Goal: Find specific page/section: Find specific page/section

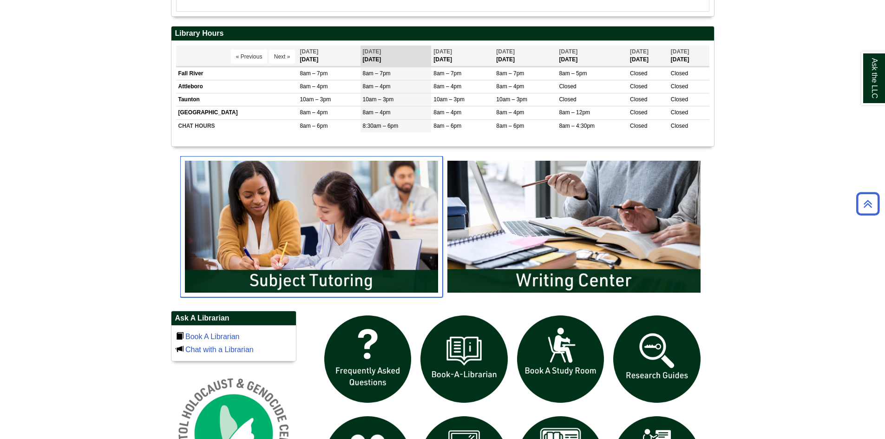
click at [281, 265] on img "slideshow" at bounding box center [311, 226] width 262 height 141
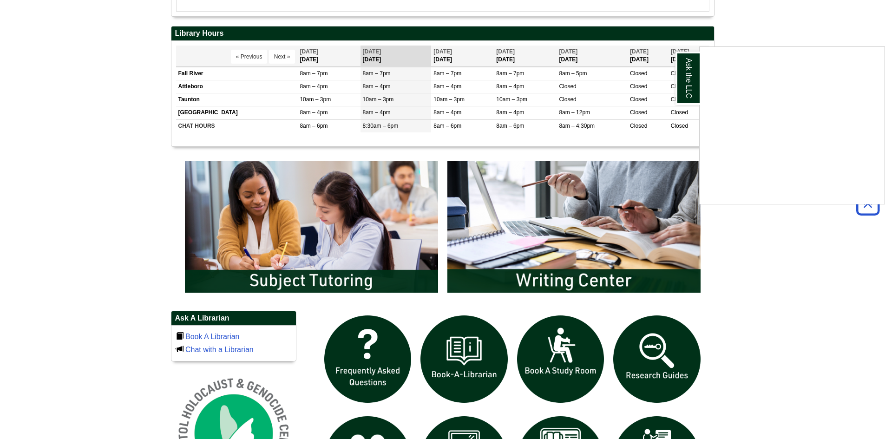
click at [290, 246] on div "Ask the LLC" at bounding box center [442, 219] width 885 height 439
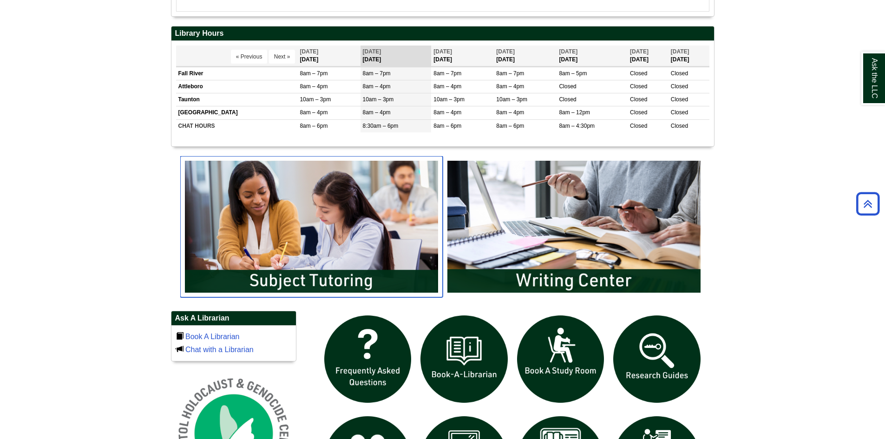
click at [298, 222] on img "slideshow" at bounding box center [311, 226] width 262 height 141
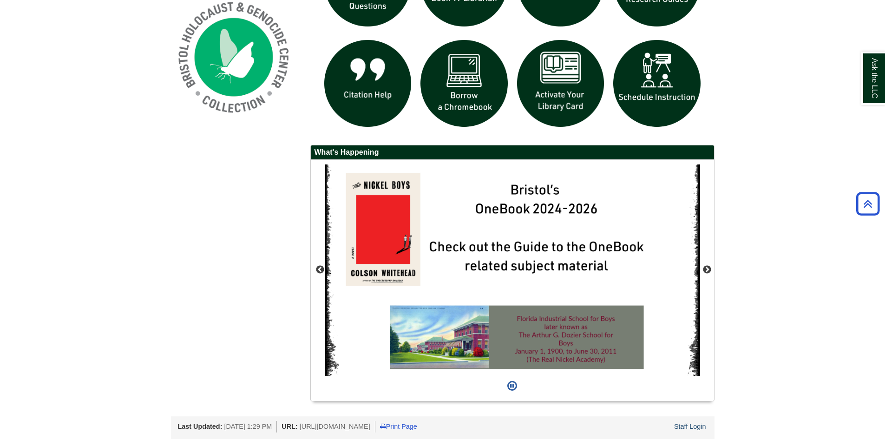
scroll to position [748, 0]
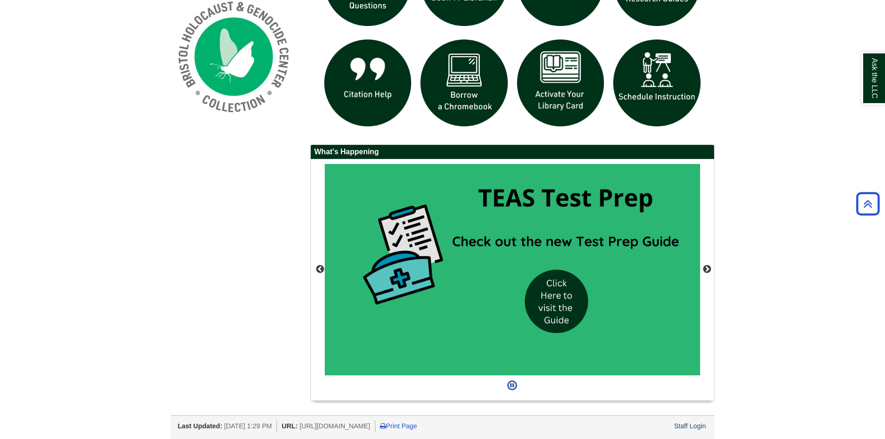
drag, startPoint x: 195, startPoint y: 276, endPoint x: 178, endPoint y: 285, distance: 19.7
click at [195, 276] on div "Ask A Librarian Book A Librarian Chat with a Librarian" at bounding box center [442, 172] width 557 height 476
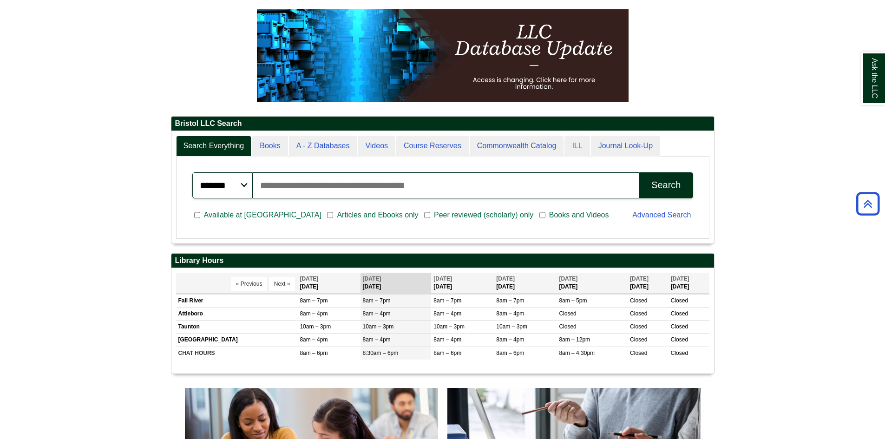
scroll to position [0, 0]
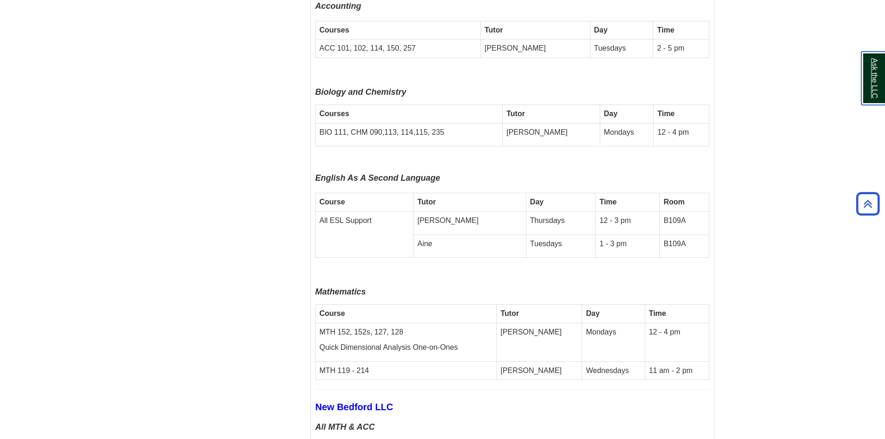
scroll to position [2461, 0]
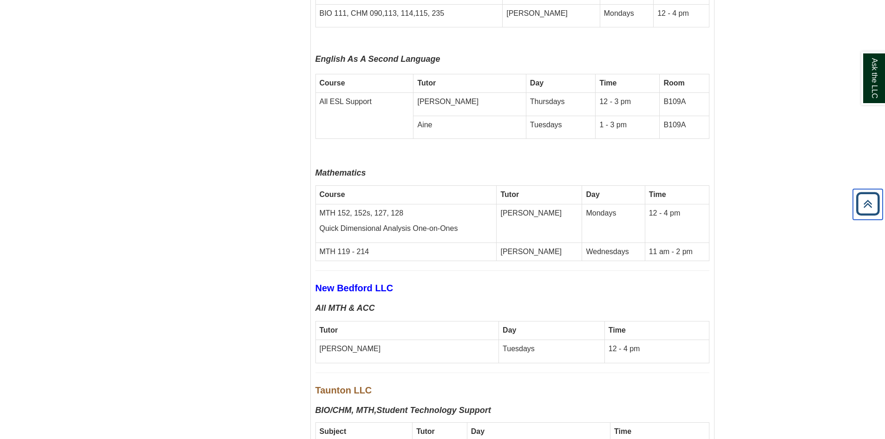
click at [868, 202] on icon "Back to Top" at bounding box center [868, 204] width 30 height 30
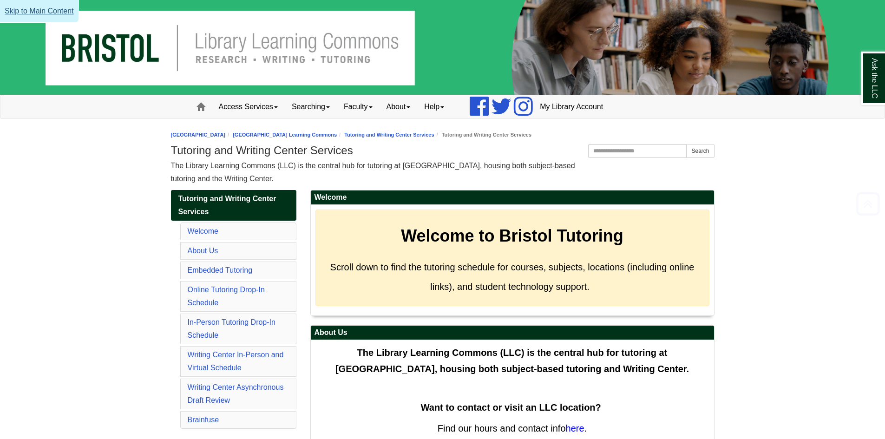
scroll to position [418, 0]
